Goal: Task Accomplishment & Management: Use online tool/utility

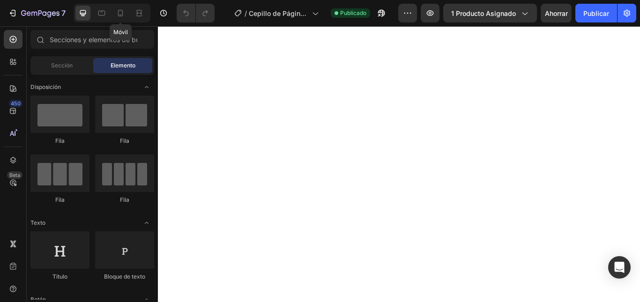
drag, startPoint x: 120, startPoint y: 13, endPoint x: 166, endPoint y: 30, distance: 49.7
click at [120, 14] on icon at bounding box center [120, 12] width 9 height 9
click at [83, 13] on icon at bounding box center [83, 13] width 6 height 6
click at [121, 14] on icon at bounding box center [120, 12] width 9 height 9
click at [104, 16] on icon at bounding box center [101, 12] width 9 height 9
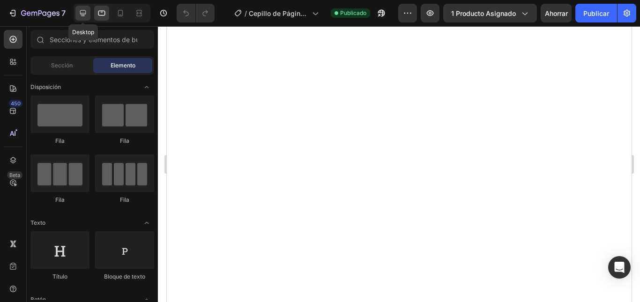
click at [86, 13] on icon at bounding box center [83, 13] width 6 height 6
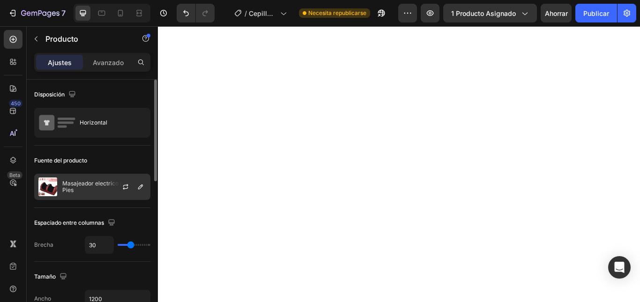
click at [114, 185] on div at bounding box center [129, 186] width 41 height 25
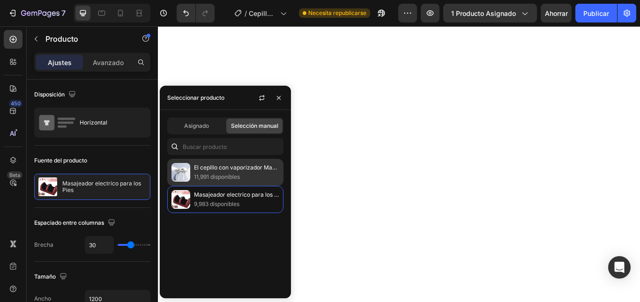
click at [210, 172] on p "El cepillo con vaporizador Magic Pet" at bounding box center [236, 167] width 85 height 9
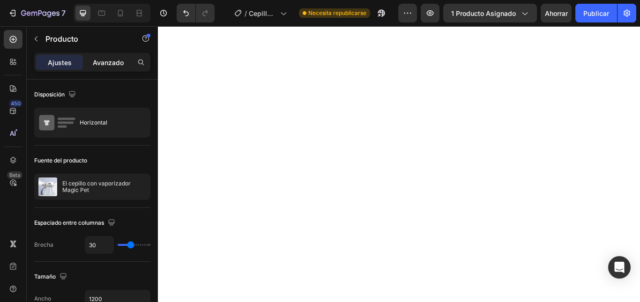
click at [112, 61] on font "Avanzado" at bounding box center [108, 63] width 31 height 8
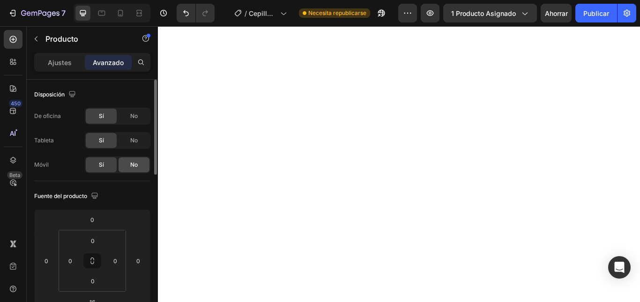
click at [134, 165] on font "No" at bounding box center [133, 164] width 7 height 7
click at [99, 164] on font "Sí" at bounding box center [101, 164] width 5 height 7
click at [128, 142] on div "No" at bounding box center [134, 140] width 31 height 15
click at [135, 114] on font "No" at bounding box center [133, 115] width 7 height 7
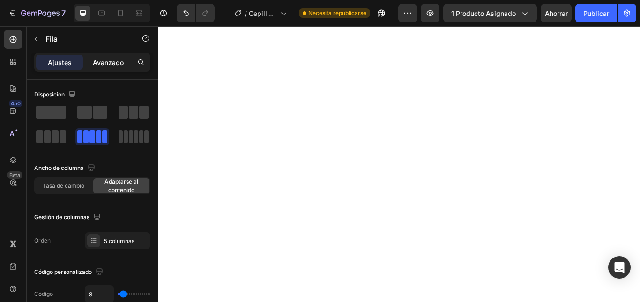
click at [118, 60] on font "Avanzado" at bounding box center [108, 63] width 31 height 8
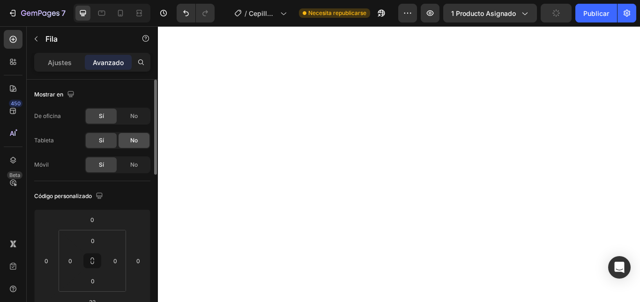
click at [136, 143] on font "No" at bounding box center [133, 140] width 7 height 7
click at [135, 118] on font "No" at bounding box center [133, 115] width 7 height 7
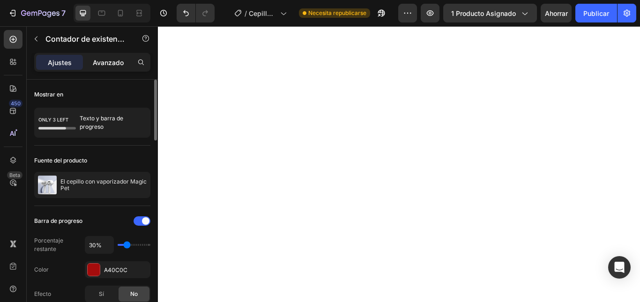
click at [114, 62] on font "Avanzado" at bounding box center [108, 63] width 31 height 8
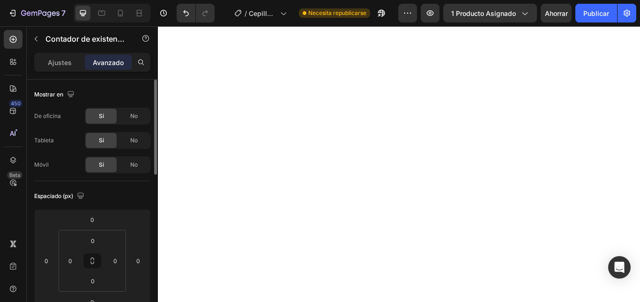
click at [60, 63] on font "Ajustes" at bounding box center [60, 63] width 24 height 8
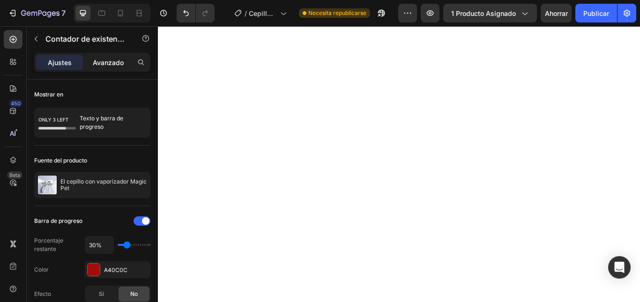
drag, startPoint x: 109, startPoint y: 63, endPoint x: 109, endPoint y: 67, distance: 4.7
click at [109, 62] on font "Avanzado" at bounding box center [108, 63] width 31 height 8
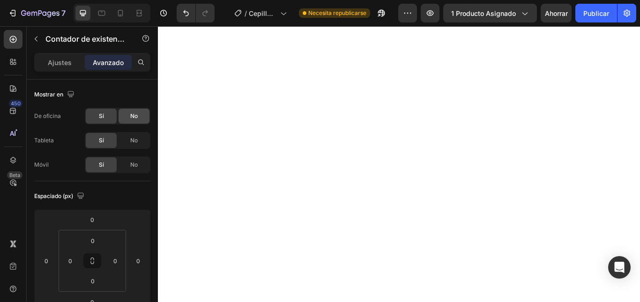
drag, startPoint x: 130, startPoint y: 141, endPoint x: 130, endPoint y: 118, distance: 23.0
click at [130, 140] on div "No" at bounding box center [134, 140] width 31 height 15
click at [130, 116] on font "No" at bounding box center [133, 115] width 7 height 7
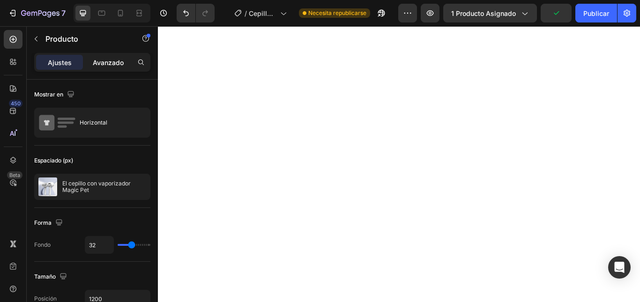
click at [127, 58] on div "Avanzado" at bounding box center [108, 62] width 47 height 15
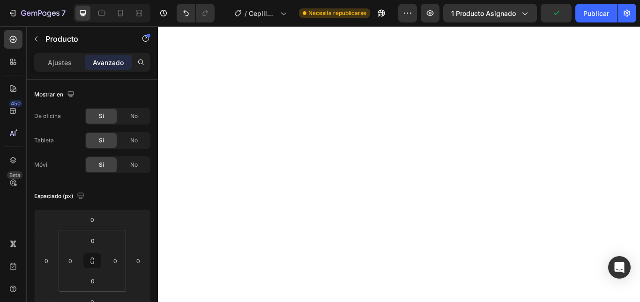
click at [139, 115] on div "No" at bounding box center [134, 116] width 31 height 15
click at [135, 137] on div "No" at bounding box center [134, 140] width 31 height 15
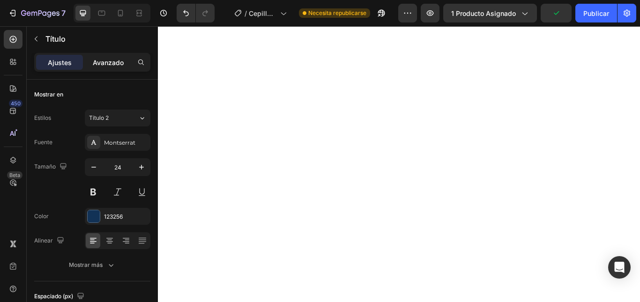
click at [121, 61] on font "Avanzado" at bounding box center [108, 63] width 31 height 8
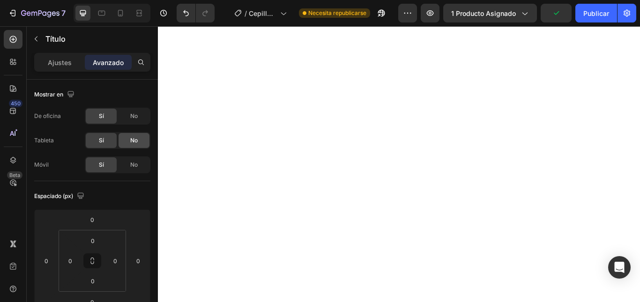
click at [130, 120] on span "No" at bounding box center [133, 116] width 7 height 8
click at [132, 140] on font "No" at bounding box center [133, 140] width 7 height 7
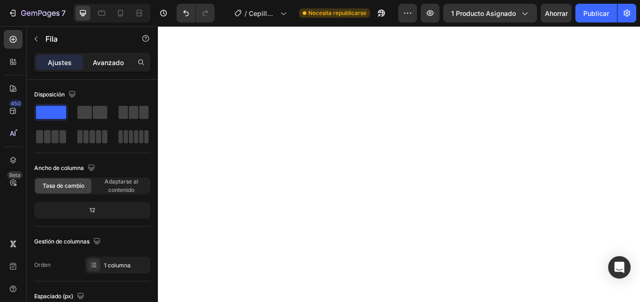
click at [114, 67] on p "Avanzado" at bounding box center [108, 63] width 31 height 10
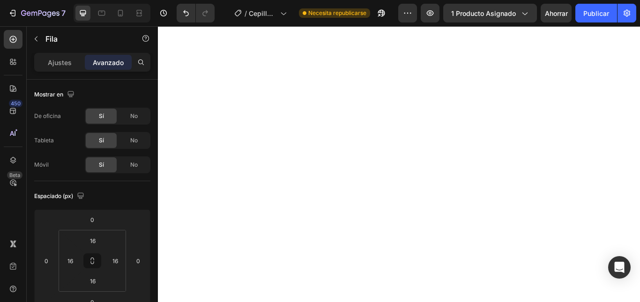
click at [136, 119] on font "No" at bounding box center [133, 115] width 7 height 7
click at [130, 141] on div "No" at bounding box center [134, 140] width 31 height 15
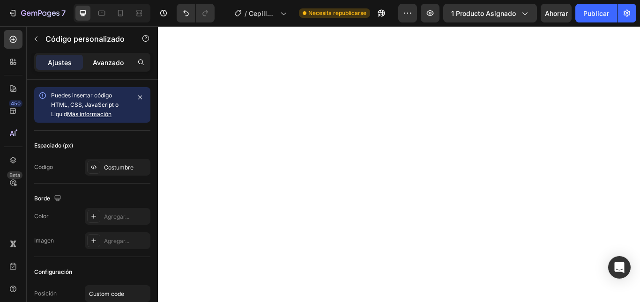
click at [116, 65] on font "Avanzado" at bounding box center [108, 63] width 31 height 8
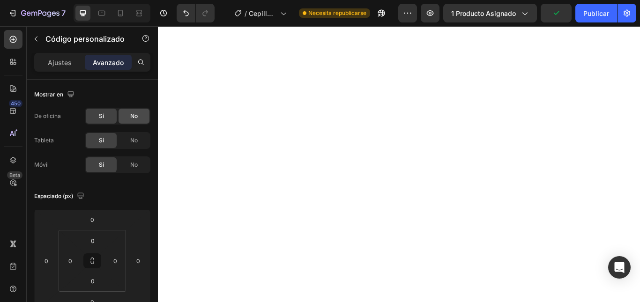
click at [131, 117] on font "No" at bounding box center [133, 115] width 7 height 7
click at [133, 136] on span "No" at bounding box center [133, 140] width 7 height 8
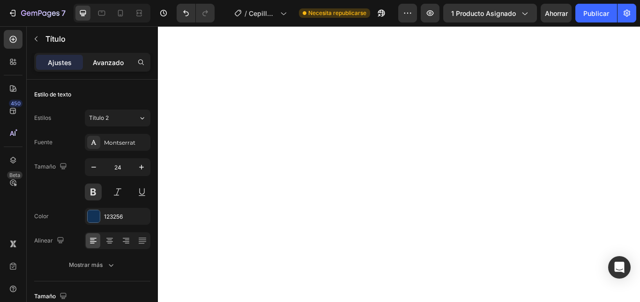
click at [126, 62] on div "Avanzado" at bounding box center [108, 62] width 47 height 15
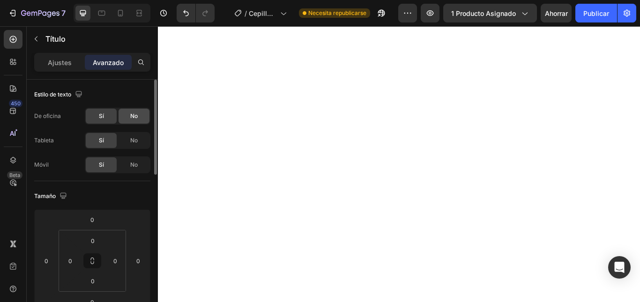
click at [132, 141] on font "No" at bounding box center [133, 140] width 7 height 7
click at [134, 116] on font "No" at bounding box center [133, 115] width 7 height 7
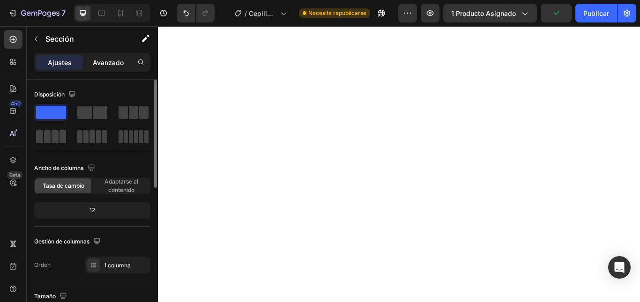
click at [114, 63] on font "Avanzado" at bounding box center [108, 63] width 31 height 8
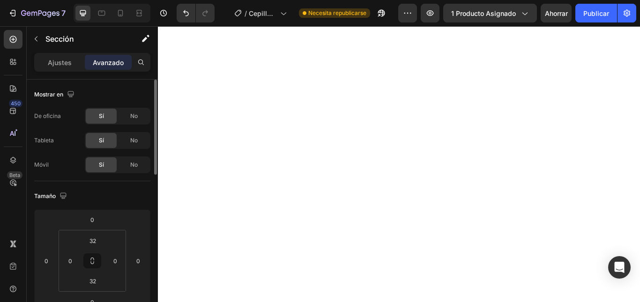
click at [135, 115] on font "No" at bounding box center [133, 115] width 7 height 7
click at [135, 135] on div "No" at bounding box center [134, 140] width 31 height 15
drag, startPoint x: 138, startPoint y: 138, endPoint x: 140, endPoint y: 121, distance: 16.9
click at [139, 138] on div "No" at bounding box center [134, 140] width 31 height 15
click at [138, 118] on div "No" at bounding box center [134, 116] width 31 height 15
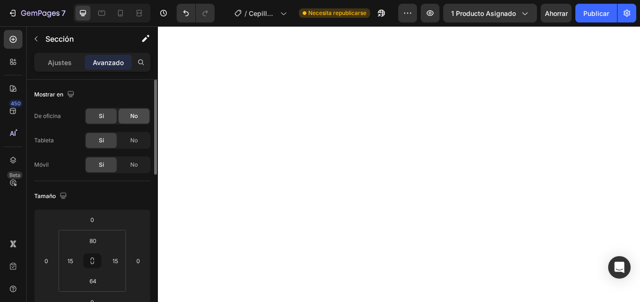
drag, startPoint x: 138, startPoint y: 110, endPoint x: 137, endPoint y: 120, distance: 10.3
click at [137, 111] on div "No" at bounding box center [134, 116] width 31 height 15
click at [136, 132] on div "Sí No" at bounding box center [118, 140] width 66 height 17
click at [136, 135] on div "No" at bounding box center [134, 140] width 31 height 15
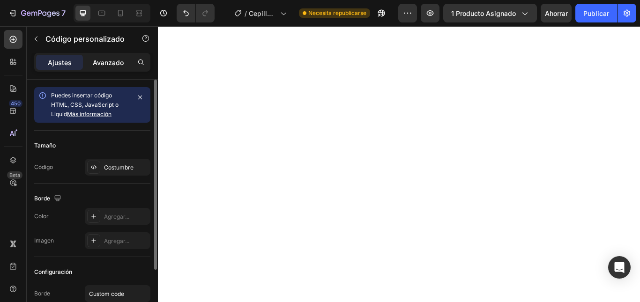
click at [121, 66] on font "Avanzado" at bounding box center [108, 63] width 31 height 8
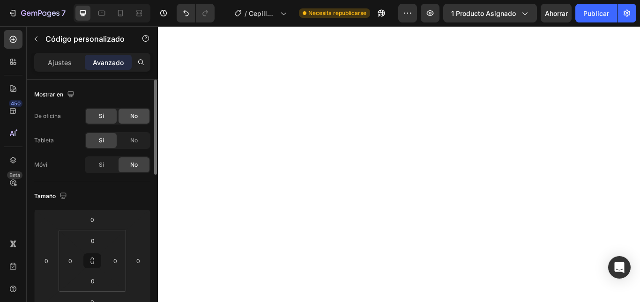
click at [131, 121] on div "No" at bounding box center [134, 116] width 31 height 15
click at [133, 139] on font "No" at bounding box center [133, 140] width 7 height 7
click at [131, 138] on font "No" at bounding box center [133, 140] width 7 height 7
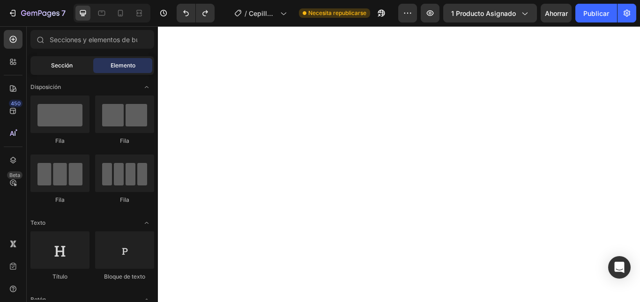
click at [58, 64] on font "Sección" at bounding box center [62, 65] width 22 height 7
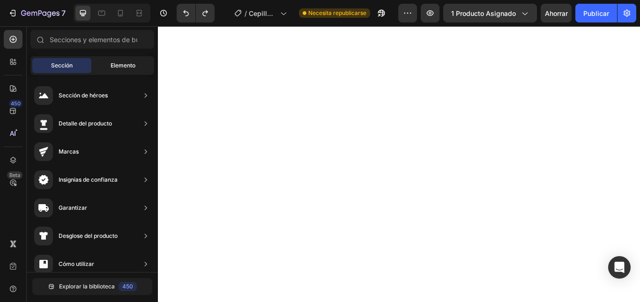
click at [123, 66] on font "Elemento" at bounding box center [123, 65] width 25 height 7
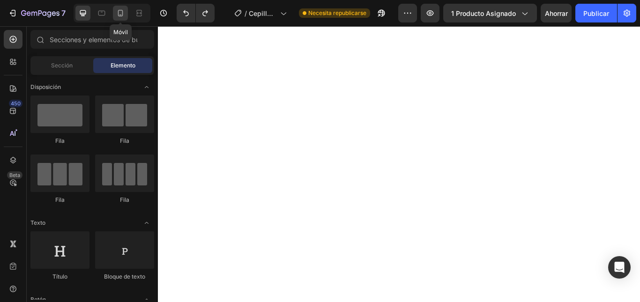
click at [117, 15] on icon at bounding box center [120, 12] width 9 height 9
click at [82, 63] on div "Sección" at bounding box center [61, 65] width 59 height 15
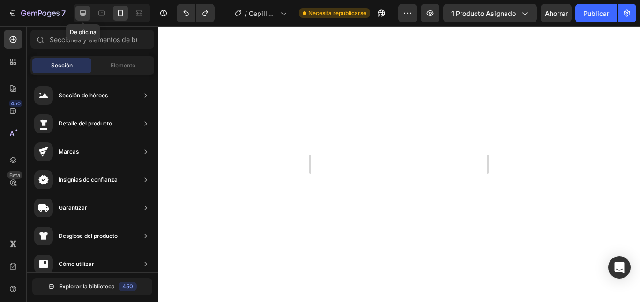
click at [82, 17] on icon at bounding box center [82, 12] width 9 height 9
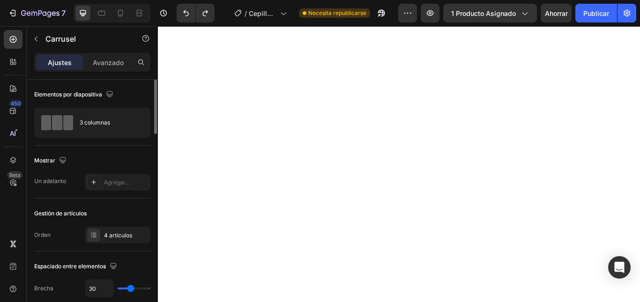
drag, startPoint x: 109, startPoint y: 62, endPoint x: 128, endPoint y: 93, distance: 36.3
click at [109, 62] on font "Avanzado" at bounding box center [108, 63] width 31 height 8
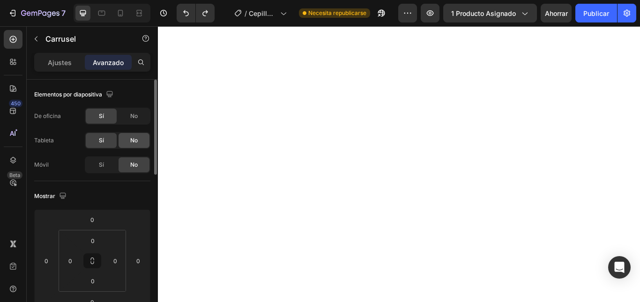
click at [128, 142] on div "No" at bounding box center [134, 140] width 31 height 15
click at [132, 117] on font "No" at bounding box center [133, 115] width 7 height 7
click at [133, 115] on font "No" at bounding box center [133, 115] width 7 height 7
drag, startPoint x: 104, startPoint y: 163, endPoint x: 109, endPoint y: 150, distance: 13.2
click at [104, 163] on div "Sí" at bounding box center [101, 164] width 31 height 15
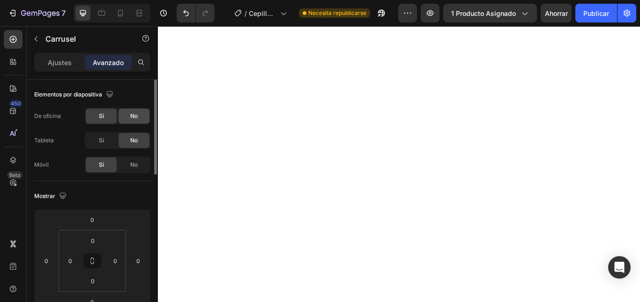
click at [137, 116] on font "No" at bounding box center [133, 115] width 7 height 7
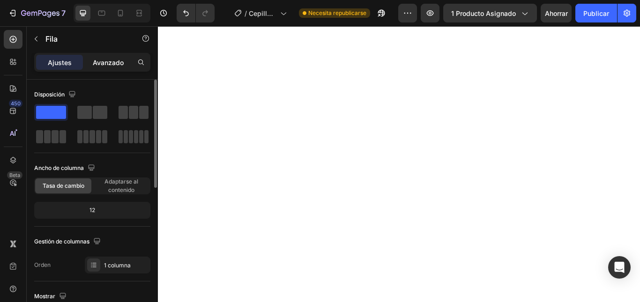
click at [110, 60] on font "Avanzado" at bounding box center [108, 63] width 31 height 8
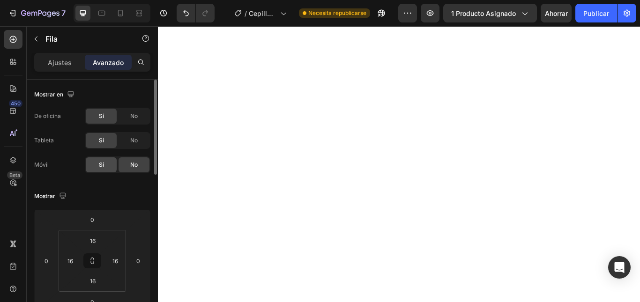
click at [103, 165] on font "Sí" at bounding box center [101, 164] width 5 height 7
drag, startPoint x: 131, startPoint y: 140, endPoint x: 137, endPoint y: 111, distance: 30.2
click at [132, 140] on font "No" at bounding box center [133, 140] width 7 height 7
click at [137, 110] on div "No" at bounding box center [134, 116] width 31 height 15
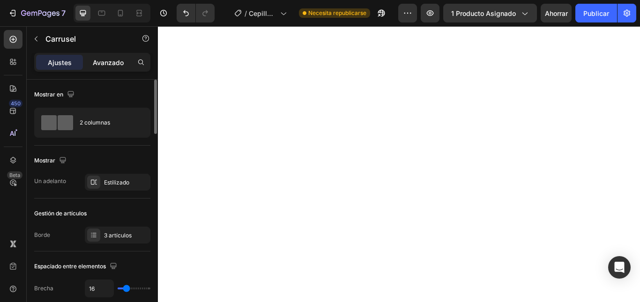
click at [106, 63] on font "Avanzado" at bounding box center [108, 63] width 31 height 8
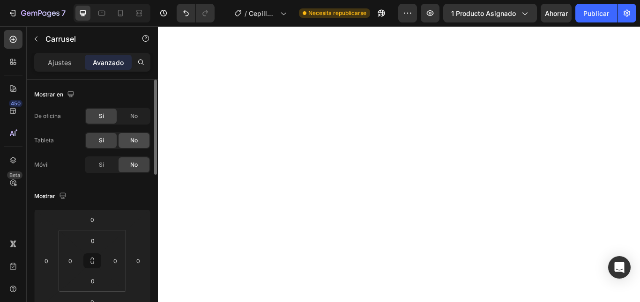
click at [103, 162] on font "Sí" at bounding box center [101, 164] width 5 height 7
drag, startPoint x: 138, startPoint y: 141, endPoint x: 136, endPoint y: 122, distance: 18.8
click at [137, 141] on font "No" at bounding box center [133, 140] width 7 height 7
click at [136, 115] on font "No" at bounding box center [133, 115] width 7 height 7
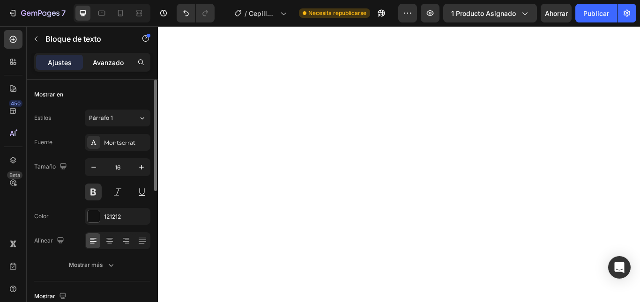
click at [127, 58] on div "Avanzado" at bounding box center [108, 62] width 47 height 15
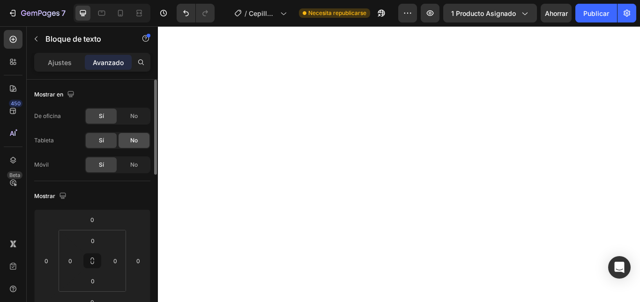
click at [132, 115] on font "No" at bounding box center [133, 115] width 7 height 7
click at [133, 138] on font "No" at bounding box center [133, 140] width 7 height 7
click at [129, 115] on div "No" at bounding box center [134, 116] width 31 height 15
click at [132, 135] on div "No" at bounding box center [134, 140] width 31 height 15
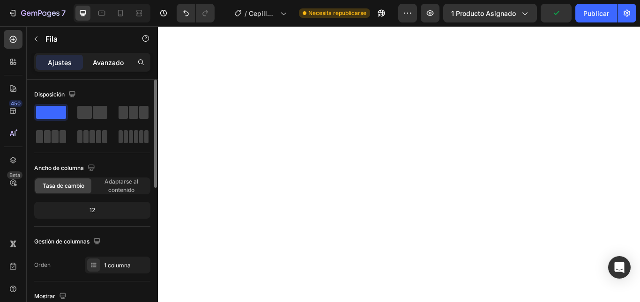
click at [110, 68] on div "Avanzado" at bounding box center [108, 62] width 47 height 15
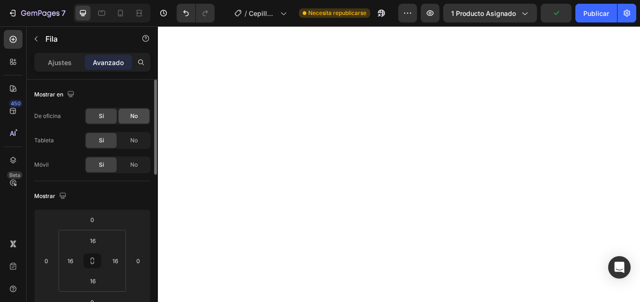
click at [135, 114] on font "No" at bounding box center [133, 115] width 7 height 7
click at [134, 140] on font "No" at bounding box center [133, 140] width 7 height 7
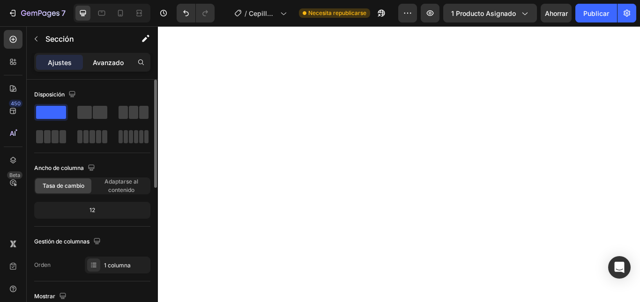
click at [101, 60] on font "Avanzado" at bounding box center [108, 63] width 31 height 8
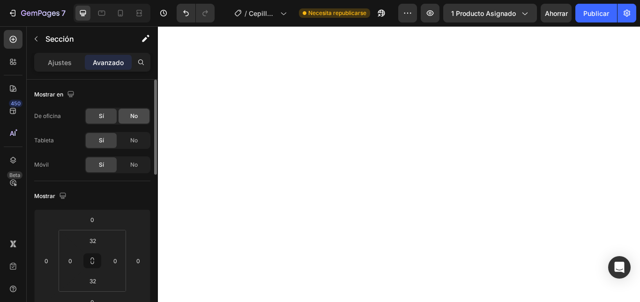
click at [133, 118] on font "No" at bounding box center [133, 115] width 7 height 7
click at [135, 138] on font "No" at bounding box center [133, 140] width 7 height 7
click at [136, 117] on font "No" at bounding box center [133, 115] width 7 height 7
click at [131, 140] on font "No" at bounding box center [133, 140] width 7 height 7
click at [134, 116] on font "No" at bounding box center [133, 115] width 7 height 7
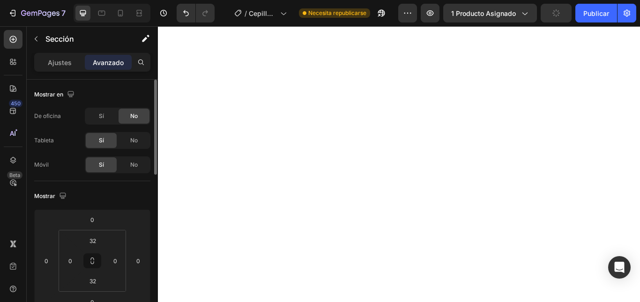
drag, startPoint x: 132, startPoint y: 138, endPoint x: 147, endPoint y: 150, distance: 18.4
click at [133, 139] on font "No" at bounding box center [133, 140] width 7 height 7
click at [135, 117] on font "No" at bounding box center [133, 115] width 7 height 7
click at [137, 139] on font "No" at bounding box center [133, 140] width 7 height 7
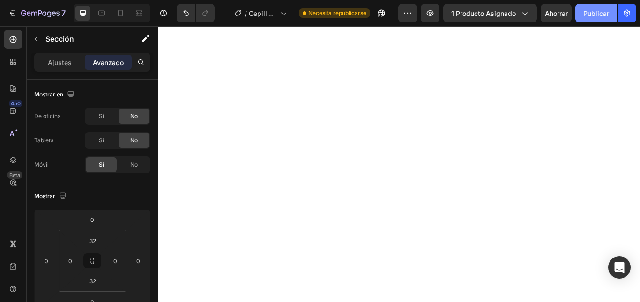
click at [597, 14] on font "Publicar" at bounding box center [597, 13] width 26 height 8
click at [121, 15] on icon at bounding box center [120, 12] width 9 height 9
type input "0"
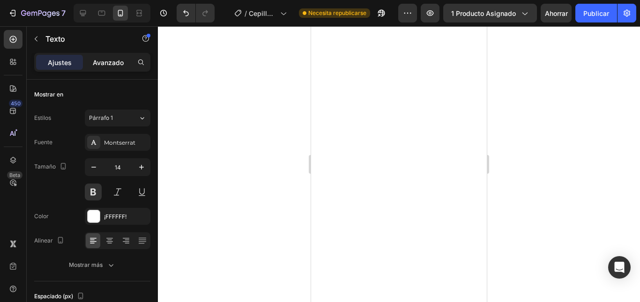
click at [128, 58] on div "Avanzado" at bounding box center [108, 62] width 47 height 15
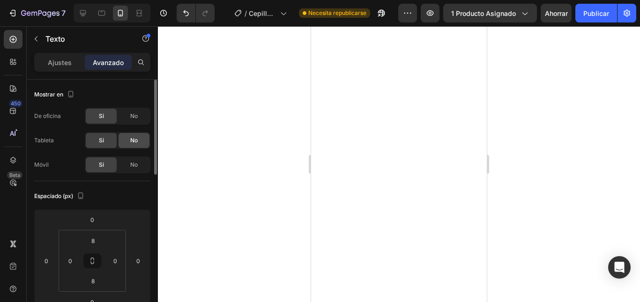
click at [137, 116] on font "No" at bounding box center [133, 115] width 7 height 7
click at [134, 136] on div "No" at bounding box center [134, 140] width 31 height 15
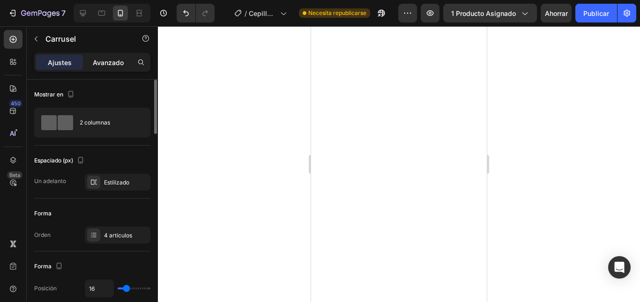
click at [106, 63] on font "Avanzado" at bounding box center [108, 63] width 31 height 8
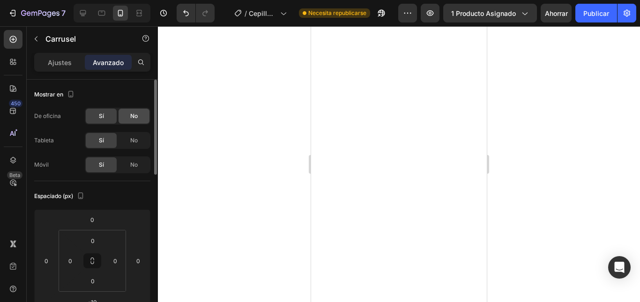
click at [135, 117] on font "No" at bounding box center [133, 115] width 7 height 7
click at [131, 139] on div "No" at bounding box center [134, 140] width 31 height 15
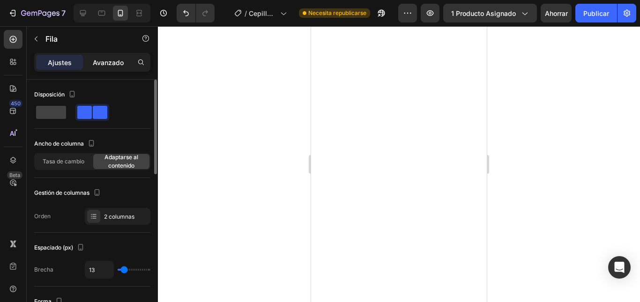
click at [99, 65] on font "Avanzado" at bounding box center [108, 63] width 31 height 8
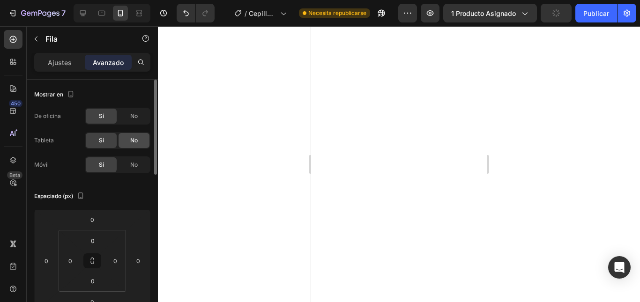
drag, startPoint x: 136, startPoint y: 115, endPoint x: 131, endPoint y: 138, distance: 24.0
click at [137, 117] on font "No" at bounding box center [133, 115] width 7 height 7
drag, startPoint x: 131, startPoint y: 138, endPoint x: 143, endPoint y: 139, distance: 11.7
click at [132, 138] on font "No" at bounding box center [133, 140] width 7 height 7
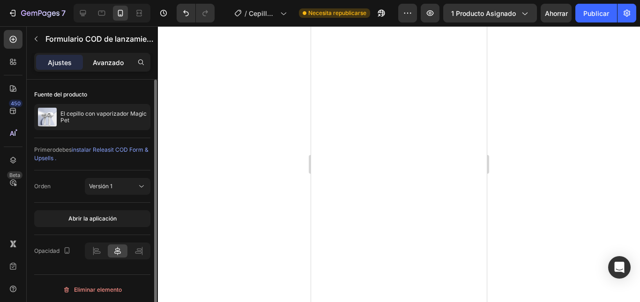
click at [116, 65] on font "Avanzado" at bounding box center [108, 63] width 31 height 8
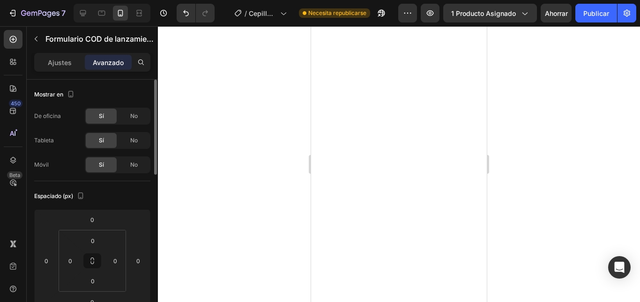
drag, startPoint x: 130, startPoint y: 116, endPoint x: 132, endPoint y: 127, distance: 10.9
click at [131, 116] on font "No" at bounding box center [133, 115] width 7 height 7
drag, startPoint x: 133, startPoint y: 138, endPoint x: 158, endPoint y: 146, distance: 26.8
click at [133, 139] on font "No" at bounding box center [133, 140] width 7 height 7
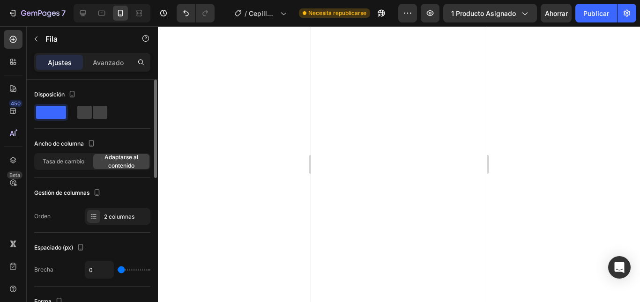
click at [117, 59] on font "Avanzado" at bounding box center [108, 63] width 31 height 8
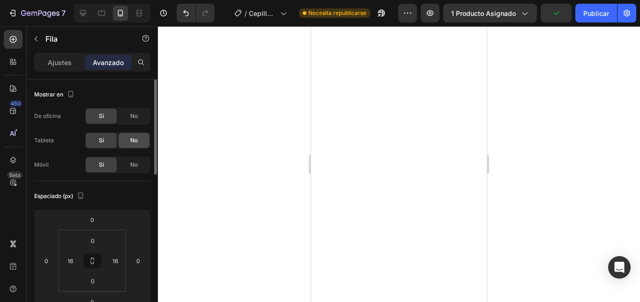
drag, startPoint x: 132, startPoint y: 115, endPoint x: 136, endPoint y: 137, distance: 22.0
click at [133, 118] on font "No" at bounding box center [133, 115] width 7 height 7
click at [136, 138] on font "No" at bounding box center [133, 140] width 7 height 7
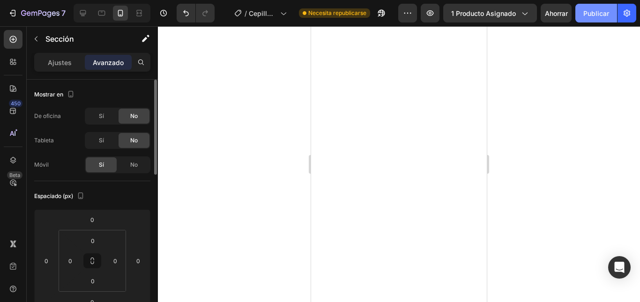
click at [598, 15] on font "Publicar" at bounding box center [597, 13] width 26 height 8
